Goal: Find specific page/section: Find specific page/section

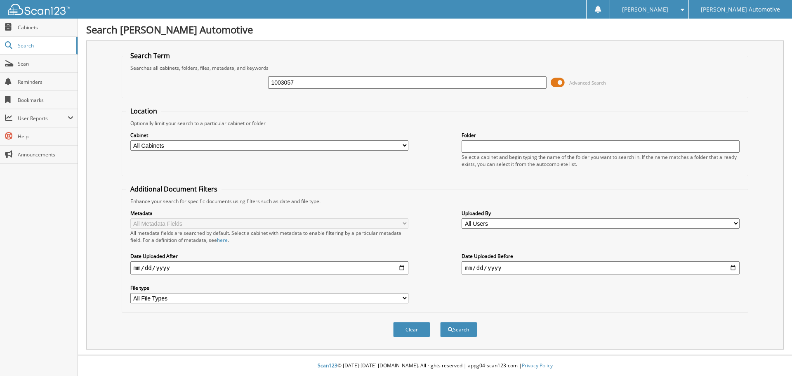
type input "1003057"
click at [440, 322] on button "Search" at bounding box center [458, 329] width 37 height 15
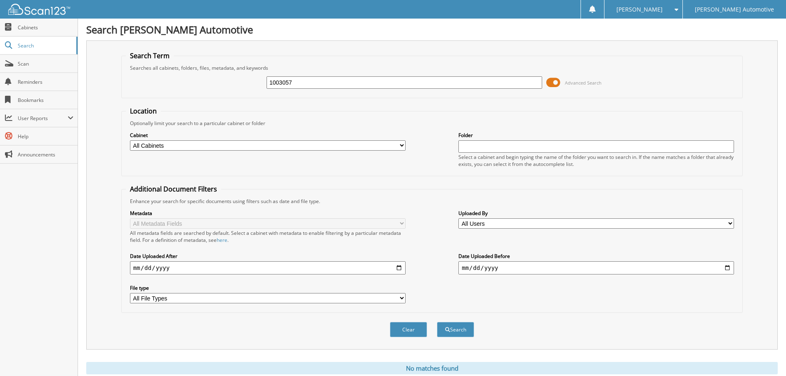
click at [302, 85] on input "1003057" at bounding box center [403, 82] width 275 height 12
